Goal: Task Accomplishment & Management: Complete application form

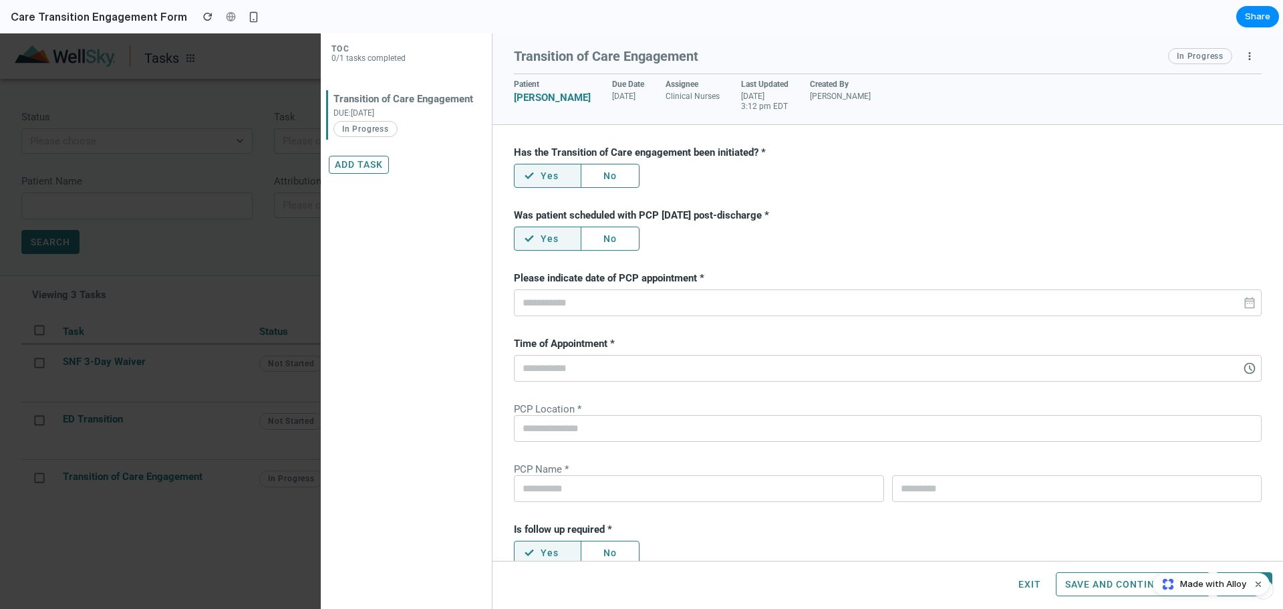
click at [1243, 363] on span "schedule" at bounding box center [1249, 367] width 13 height 13
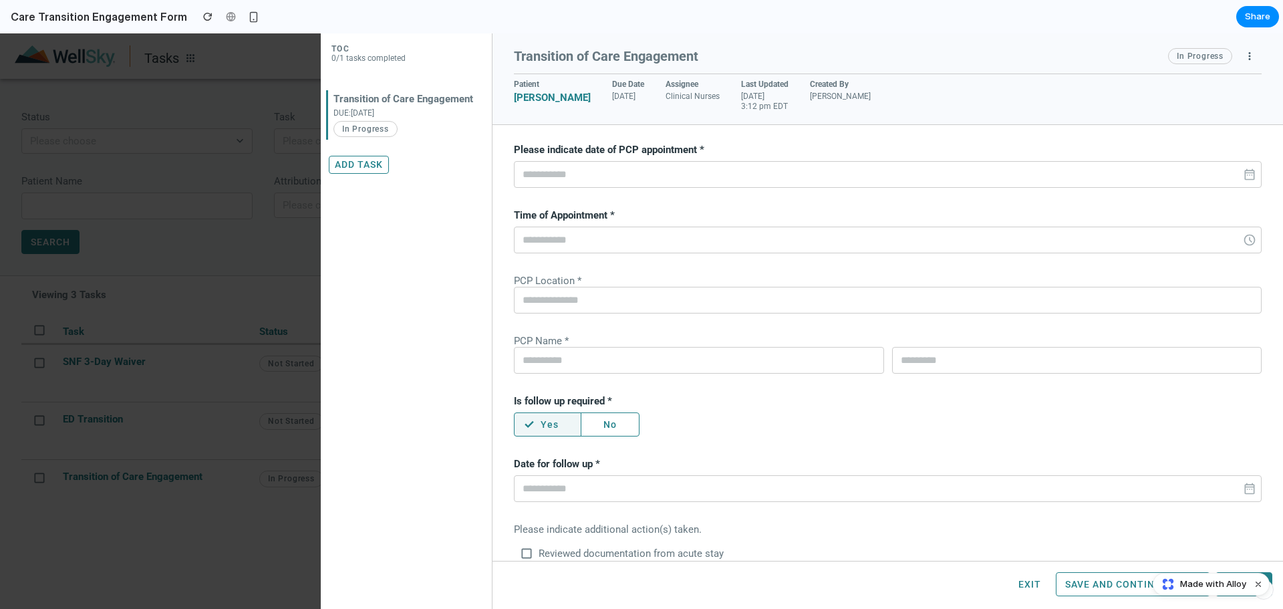
scroll to position [134, 0]
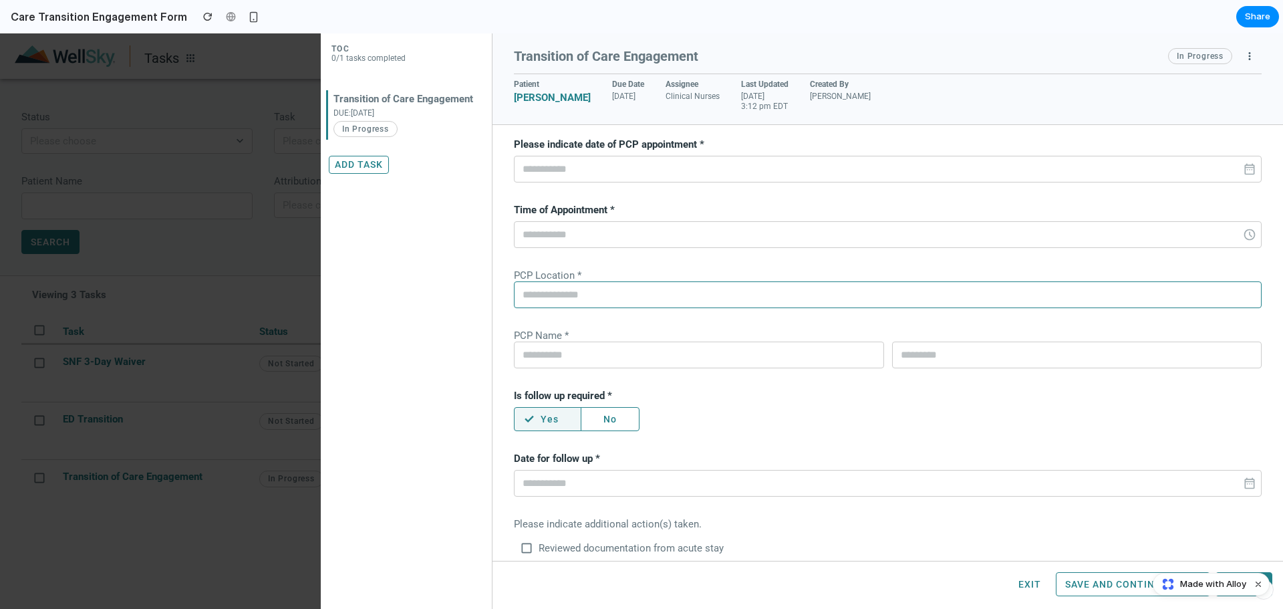
click at [558, 286] on input "text" at bounding box center [888, 294] width 748 height 27
click at [551, 359] on input "text" at bounding box center [699, 354] width 370 height 27
click at [947, 359] on input "text" at bounding box center [1077, 354] width 370 height 27
click at [555, 294] on input "text" at bounding box center [888, 294] width 748 height 27
click at [575, 237] on input "text" at bounding box center [888, 234] width 748 height 27
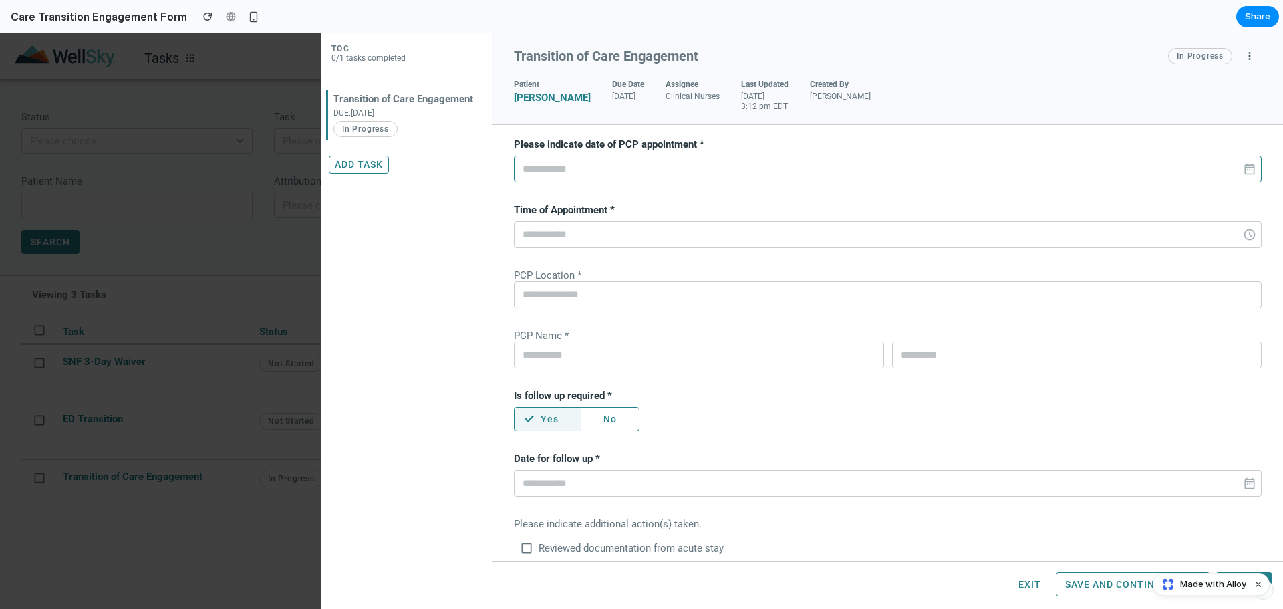
click at [603, 169] on input "text" at bounding box center [888, 169] width 748 height 27
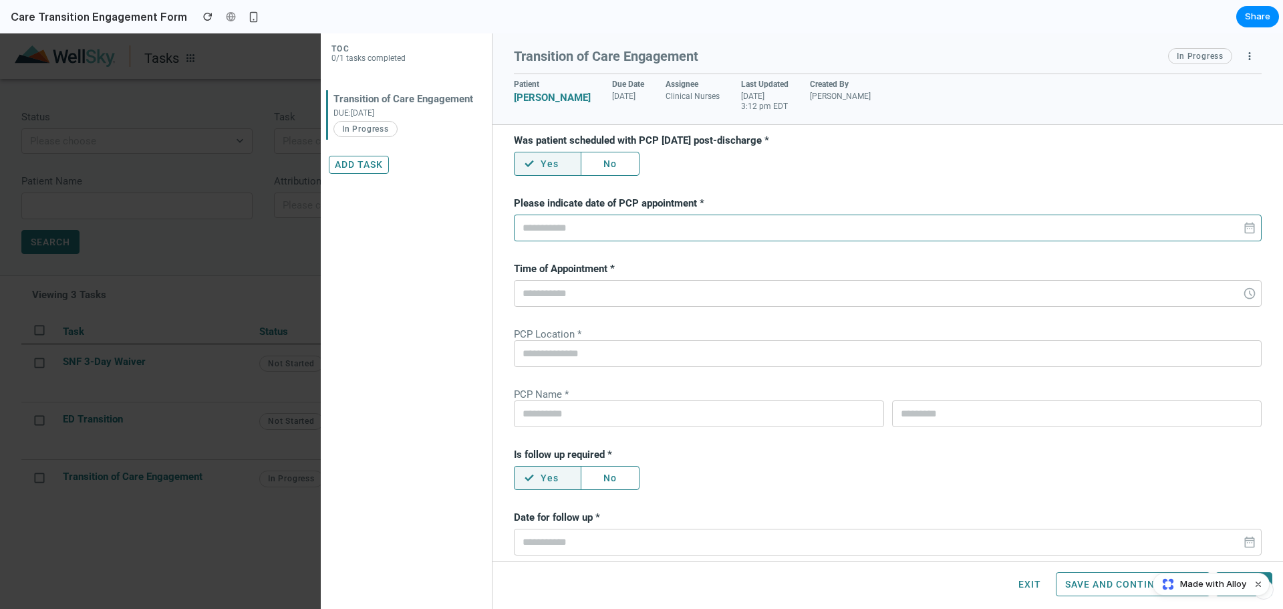
scroll to position [0, 0]
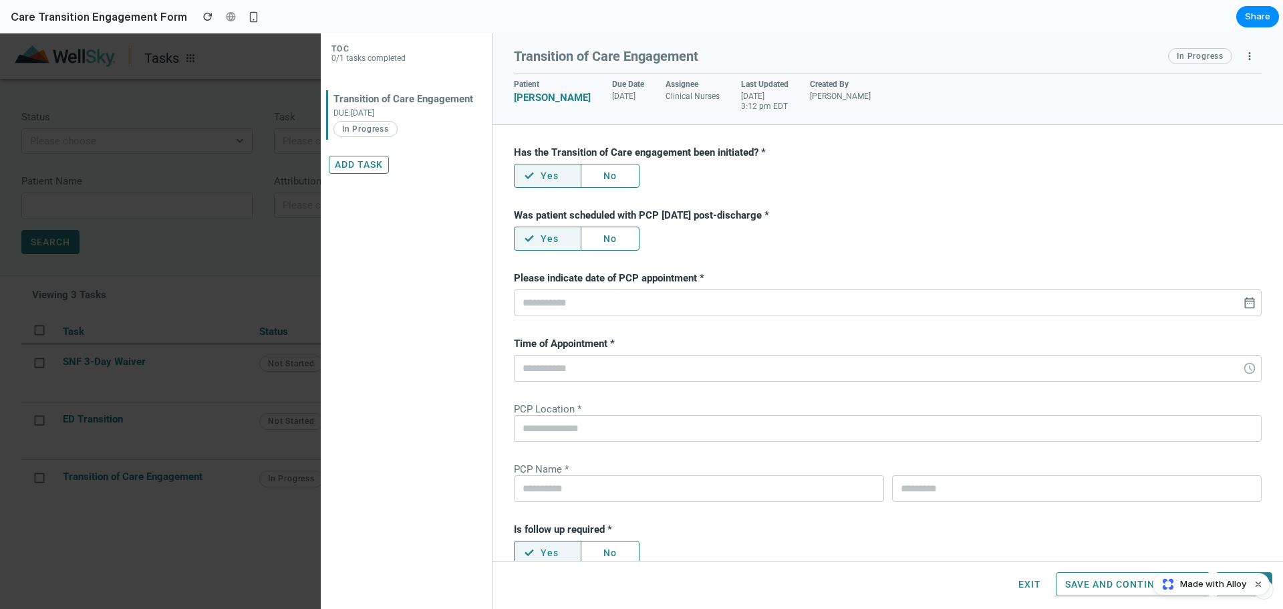
click at [1243, 303] on span "date_range" at bounding box center [1249, 302] width 13 height 13
click at [1038, 303] on input "text" at bounding box center [888, 302] width 748 height 27
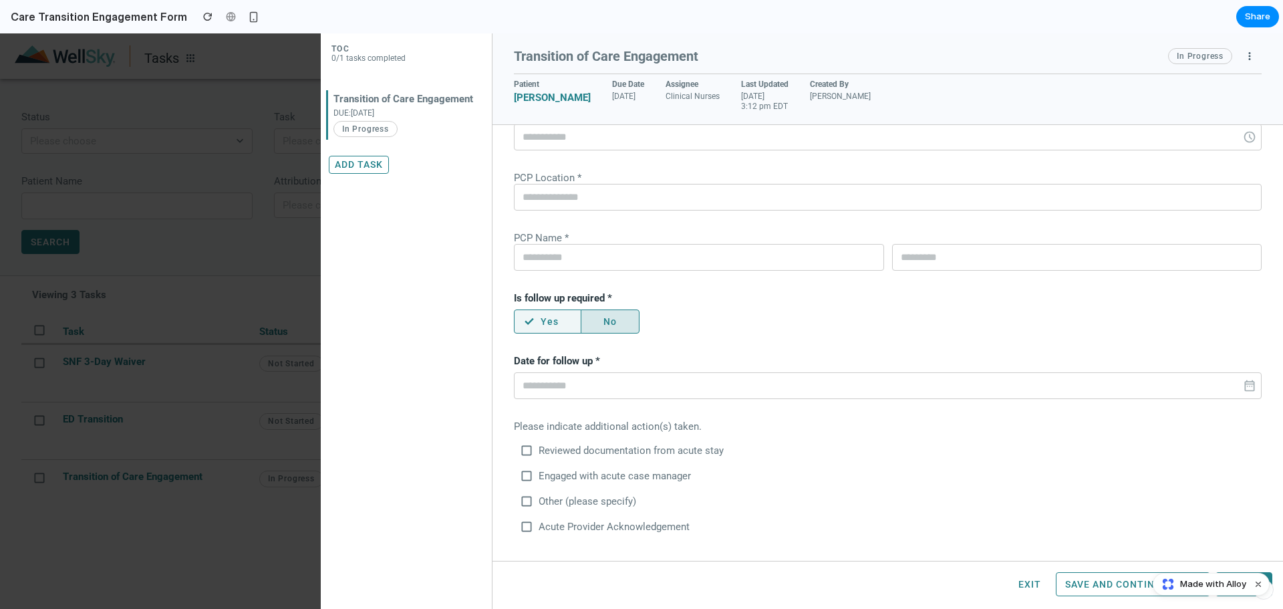
click at [621, 317] on button "No" at bounding box center [610, 321] width 59 height 24
click at [529, 319] on span "check" at bounding box center [529, 321] width 12 height 12
